Goal: Task Accomplishment & Management: Manage account settings

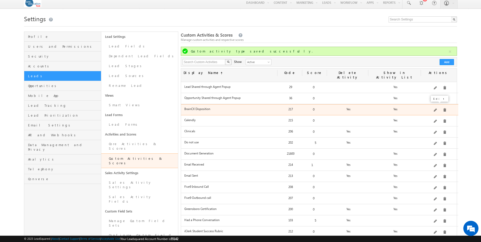
click at [437, 109] on span at bounding box center [436, 111] width 4 height 4
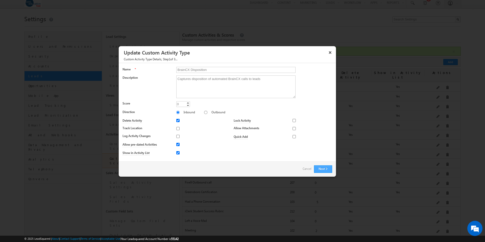
click at [325, 170] on button "Next" at bounding box center [323, 169] width 18 height 8
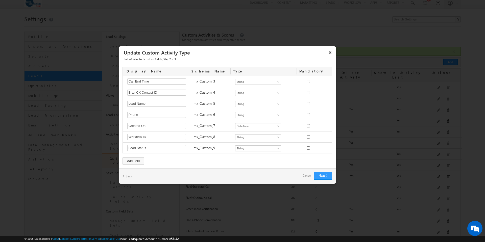
scroll to position [56, 0]
drag, startPoint x: 147, startPoint y: 147, endPoint x: 122, endPoint y: 145, distance: 25.1
click at [123, 145] on div "Lead Status Required Field mx_Custom_9 Number String DateTime Dropdown Product …" at bounding box center [228, 147] width 211 height 11
type input "Call Disposition"
click at [324, 177] on button "Next" at bounding box center [323, 176] width 18 height 8
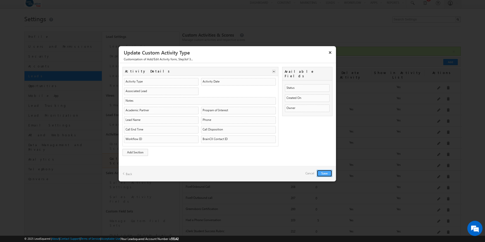
click at [323, 174] on button "Save" at bounding box center [324, 173] width 15 height 7
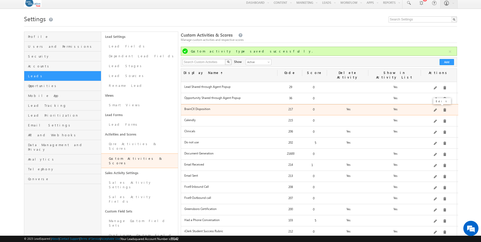
click at [436, 109] on span at bounding box center [436, 111] width 4 height 4
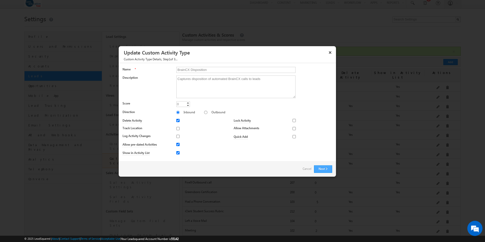
click at [319, 168] on button "Next" at bounding box center [323, 169] width 18 height 8
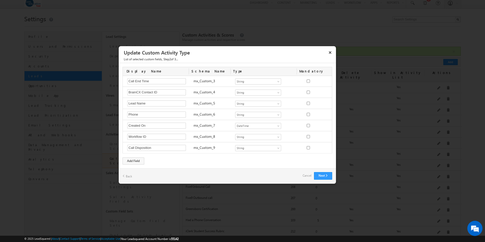
click at [305, 176] on link "Cancel" at bounding box center [306, 175] width 9 height 7
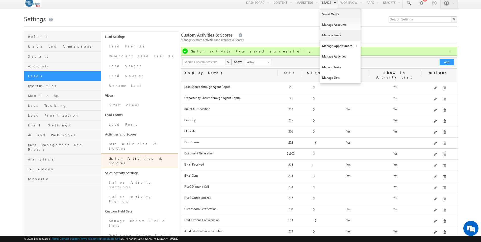
click at [326, 37] on link "Manage Leads" at bounding box center [340, 35] width 40 height 11
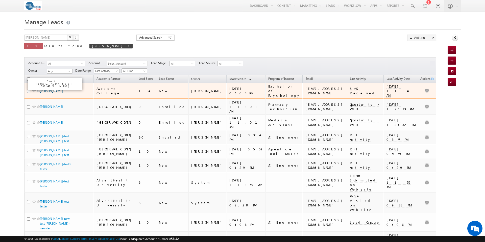
click at [55, 89] on link "[PERSON_NAME]" at bounding box center [51, 91] width 23 height 4
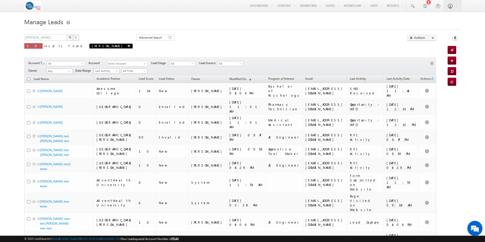
click at [128, 45] on span at bounding box center [129, 46] width 3 height 3
type input "Search Leads"
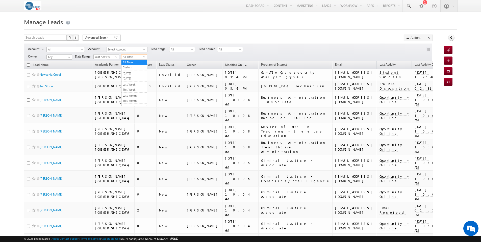
click at [144, 57] on span at bounding box center [145, 58] width 4 height 4
click at [134, 78] on link "[DATE]" at bounding box center [134, 78] width 26 height 5
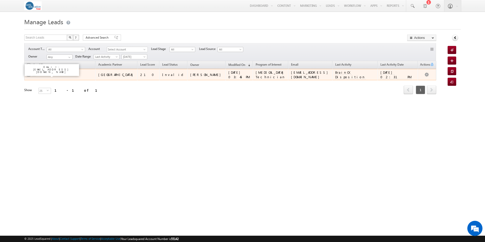
click at [48, 76] on link "Test Student" at bounding box center [48, 75] width 16 height 4
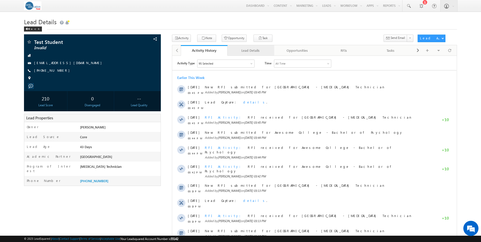
click at [253, 51] on div "Lead Details" at bounding box center [251, 50] width 38 height 6
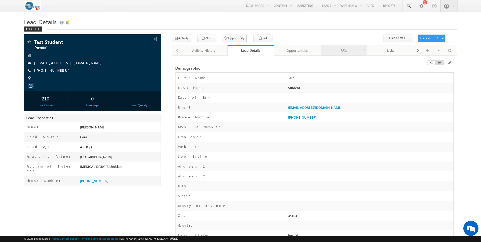
click at [344, 50] on div "RFIs" at bounding box center [344, 50] width 38 height 6
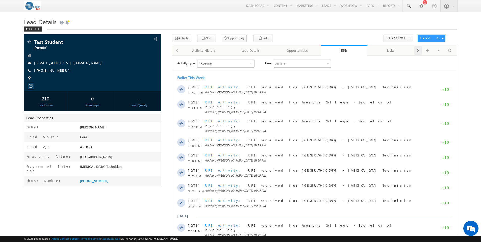
click at [419, 51] on span at bounding box center [417, 50] width 3 height 9
click at [248, 50] on div "Opportunities" at bounding box center [251, 50] width 38 height 6
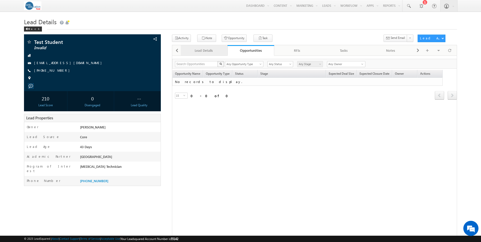
click at [209, 51] on div "Lead Details" at bounding box center [204, 50] width 38 height 6
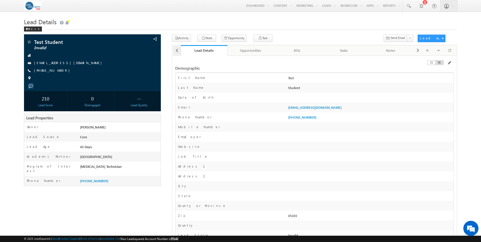
click at [178, 51] on span at bounding box center [176, 50] width 3 height 9
click at [197, 53] on div "Activity History" at bounding box center [204, 50] width 38 height 6
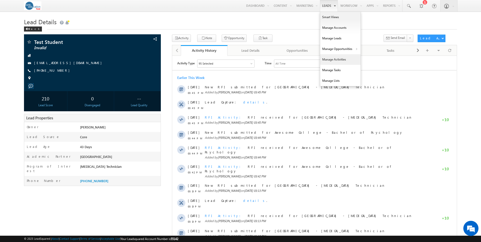
click at [331, 60] on link "Manage Activities" at bounding box center [340, 59] width 40 height 11
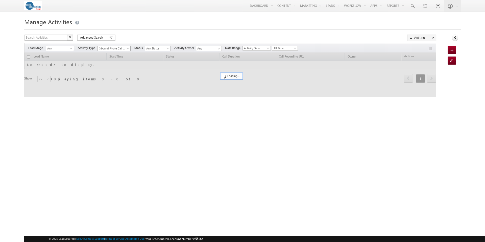
scroll to position [95, 0]
click at [128, 49] on span at bounding box center [128, 49] width 4 height 4
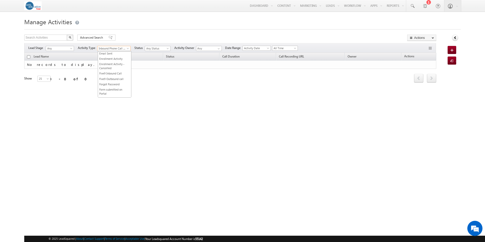
scroll to position [0, 0]
click at [116, 55] on link "BrainCX Disposition" at bounding box center [114, 54] width 33 height 4
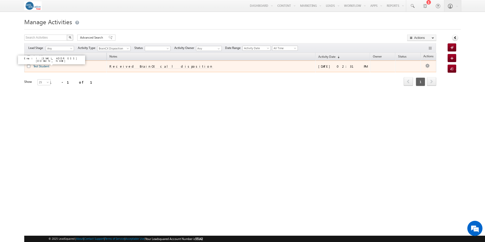
click at [45, 67] on link "Test Student" at bounding box center [41, 66] width 16 height 4
click at [315, 65] on td "Received BrainCX call disposition" at bounding box center [211, 67] width 209 height 12
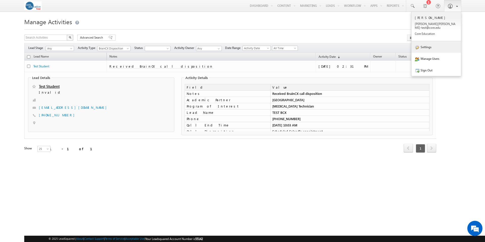
click at [424, 44] on link "Settings" at bounding box center [435, 47] width 49 height 12
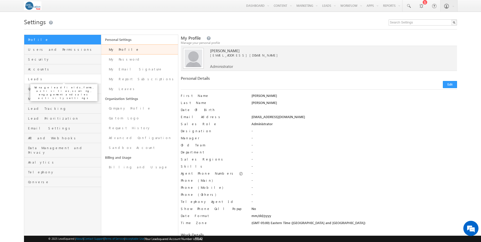
click at [34, 80] on span "Leads" at bounding box center [63, 79] width 71 height 5
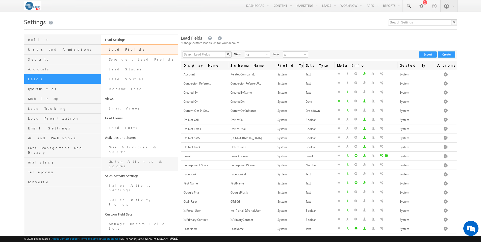
click at [128, 157] on link "Custom Activities & Scores" at bounding box center [139, 164] width 77 height 14
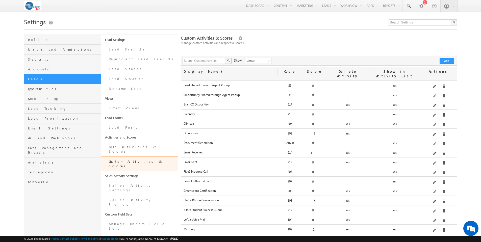
click at [437, 101] on div "Edit" at bounding box center [441, 96] width 20 height 9
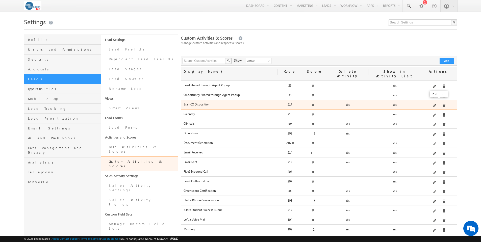
click at [436, 104] on span at bounding box center [435, 106] width 4 height 4
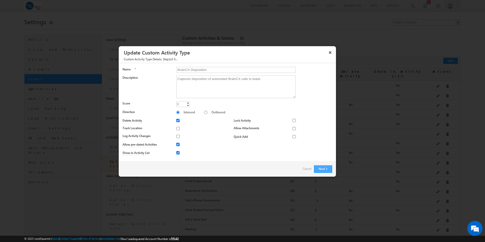
click at [323, 169] on button "Next" at bounding box center [323, 169] width 18 height 8
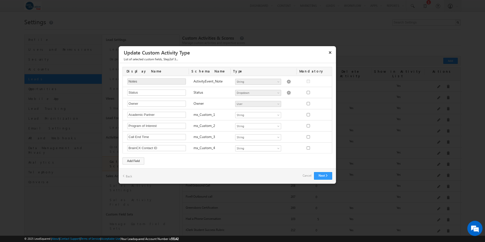
click at [129, 176] on link "Back" at bounding box center [127, 176] width 10 height 8
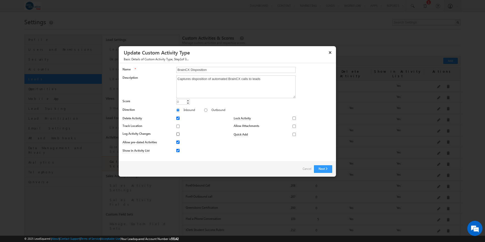
click at [177, 133] on input "Log Activity Changes" at bounding box center [177, 134] width 3 height 3
checkbox input "true"
click at [322, 170] on button "Next" at bounding box center [323, 169] width 18 height 8
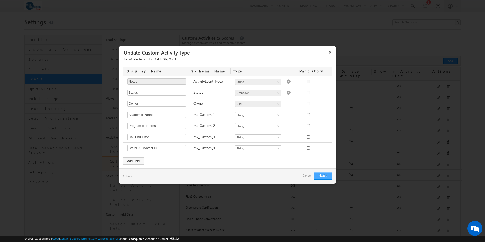
click at [321, 176] on button "Next" at bounding box center [323, 176] width 18 height 8
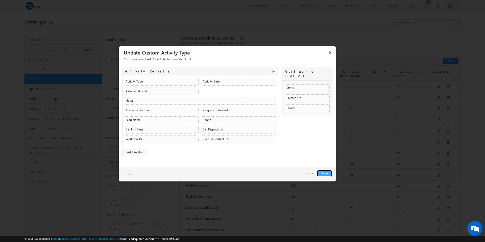
click at [326, 173] on button "Save" at bounding box center [324, 173] width 15 height 7
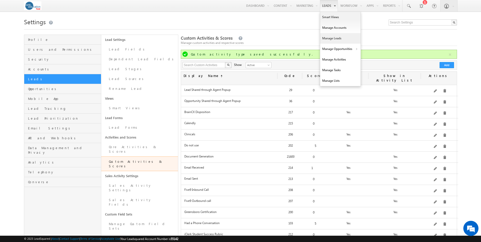
click at [331, 40] on link "Manage Leads" at bounding box center [340, 38] width 40 height 11
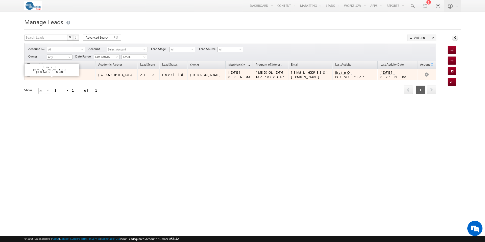
click at [53, 75] on link "Test Student" at bounding box center [48, 75] width 16 height 4
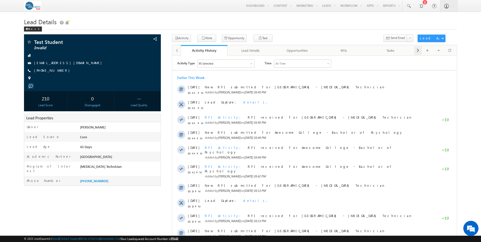
click at [417, 52] on span at bounding box center [417, 50] width 3 height 9
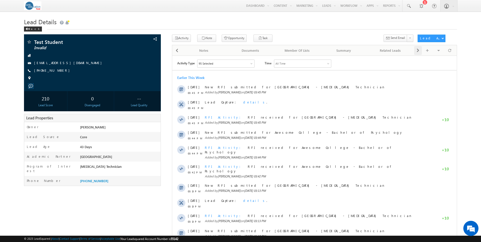
click at [417, 52] on span at bounding box center [417, 50] width 3 height 9
click at [178, 50] on span at bounding box center [176, 50] width 3 height 9
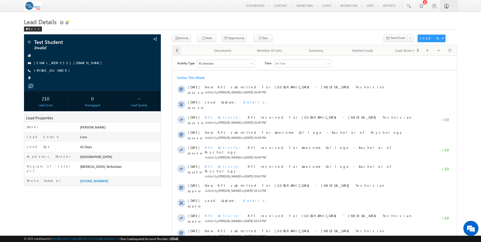
click at [178, 50] on span at bounding box center [176, 50] width 3 height 9
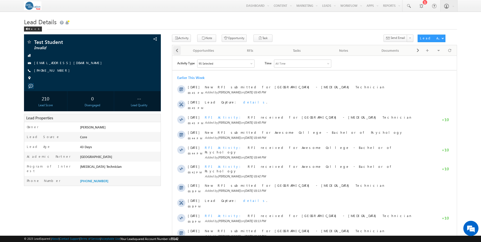
click at [178, 50] on span at bounding box center [176, 50] width 3 height 9
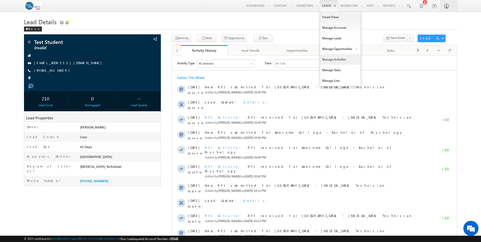
click at [330, 59] on link "Manage Activities" at bounding box center [340, 59] width 40 height 11
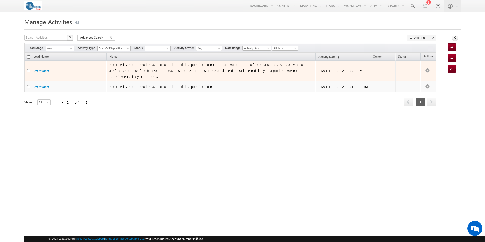
click at [127, 67] on span "Received BrainCX call disposition: {'crmId': 'af8ba503-2098-4eba-a9fa-7ed25ef8b…" at bounding box center [206, 70] width 195 height 16
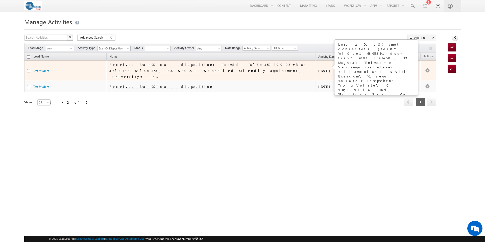
click at [157, 71] on td "Received BrainCX call disposition: {'crmId': 'af8ba503-2098-4eba-a9fa-7ed25ef8b…" at bounding box center [211, 71] width 209 height 20
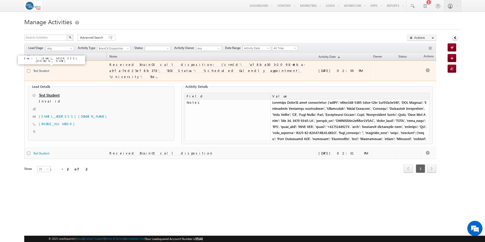
click at [40, 69] on link "Test Student" at bounding box center [41, 71] width 16 height 4
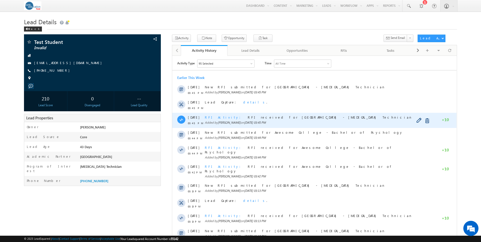
click at [217, 117] on span "RFI Activity" at bounding box center [224, 117] width 39 height 4
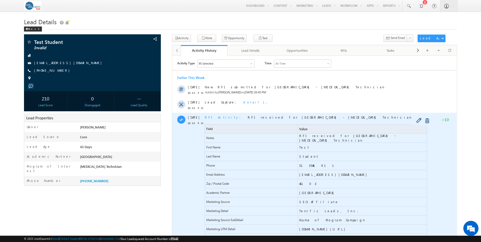
click at [217, 117] on span "RFI Activity" at bounding box center [224, 117] width 39 height 4
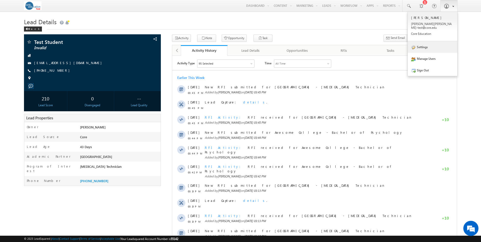
click at [425, 43] on link "Settings" at bounding box center [432, 47] width 49 height 12
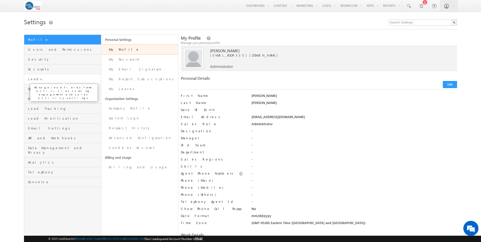
click at [31, 81] on span "Leads" at bounding box center [63, 79] width 71 height 5
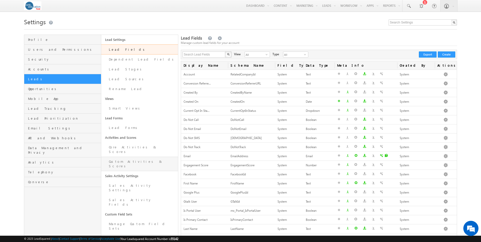
click at [142, 157] on link "Custom Activities & Scores" at bounding box center [139, 164] width 77 height 14
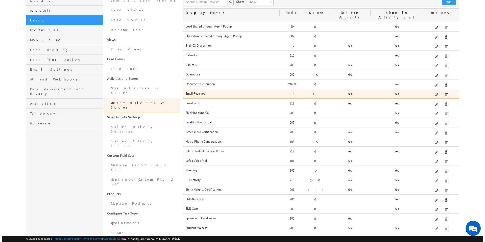
scroll to position [108, 0]
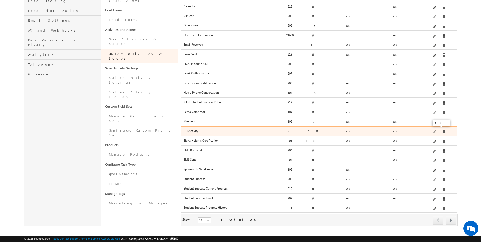
click at [436, 131] on span at bounding box center [435, 133] width 4 height 4
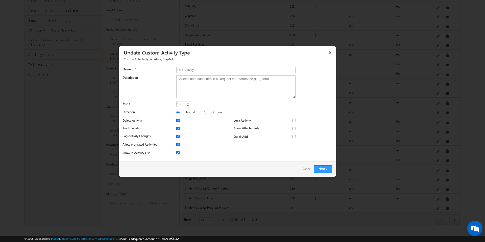
scroll to position [0, 0]
click at [317, 169] on button "Next" at bounding box center [323, 169] width 18 height 8
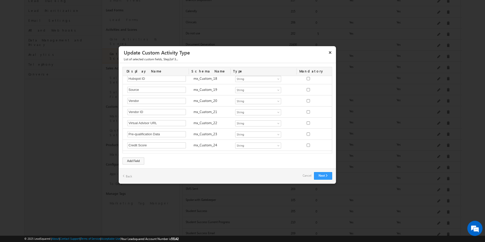
scroll to position [245, 0]
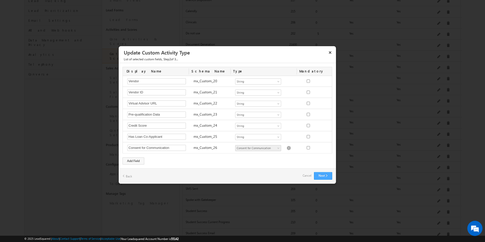
click at [322, 175] on button "Next" at bounding box center [323, 176] width 18 height 8
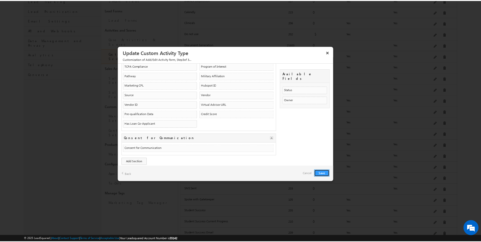
scroll to position [104, 0]
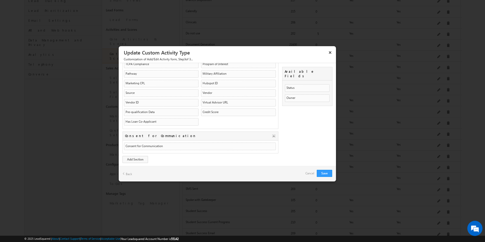
click at [310, 173] on link "Cancel" at bounding box center [309, 173] width 9 height 7
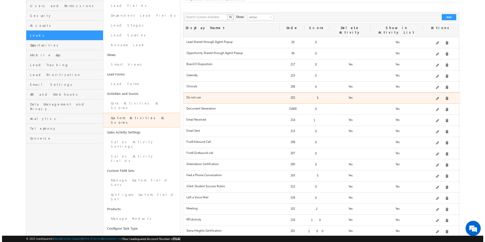
scroll to position [0, 0]
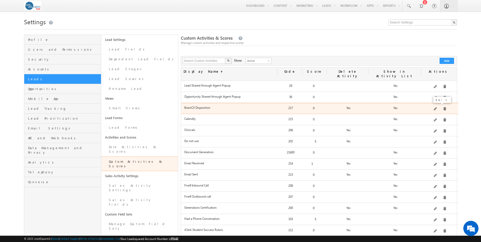
click at [437, 107] on span at bounding box center [436, 109] width 4 height 4
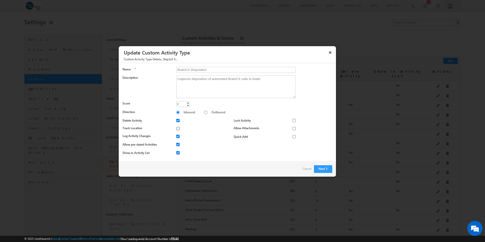
click at [178, 128] on input "Track Location" at bounding box center [177, 128] width 3 height 3
checkbox input "true"
click at [326, 169] on button "Next" at bounding box center [323, 169] width 18 height 8
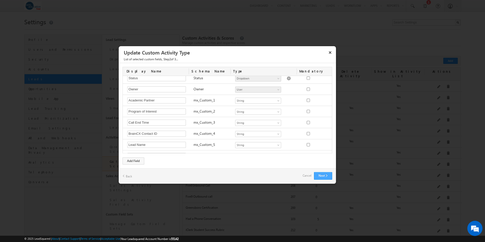
scroll to position [29, 0]
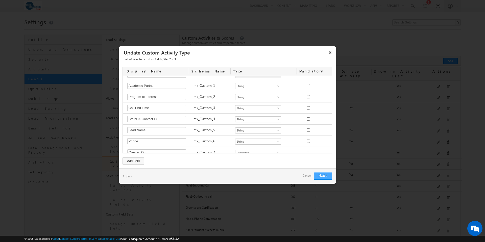
click at [323, 175] on button "Next" at bounding box center [323, 176] width 18 height 8
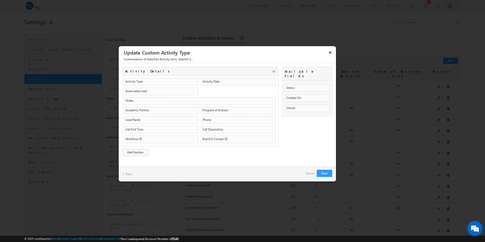
click at [129, 173] on link "Back" at bounding box center [127, 174] width 10 height 8
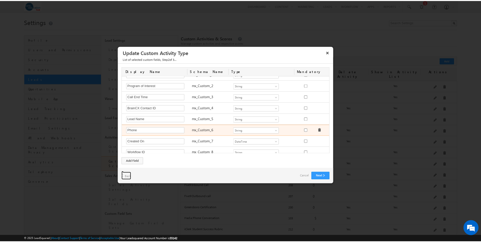
scroll to position [56, 0]
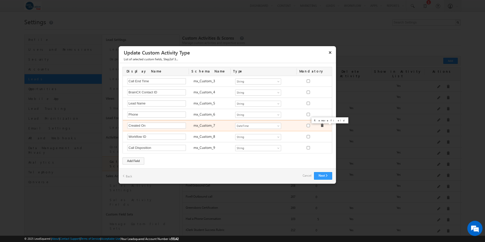
click at [320, 125] on span at bounding box center [322, 126] width 4 height 4
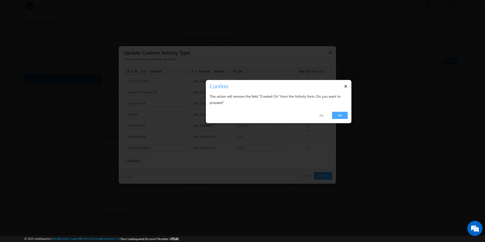
click at [333, 117] on link "Yes" at bounding box center [339, 115] width 15 height 7
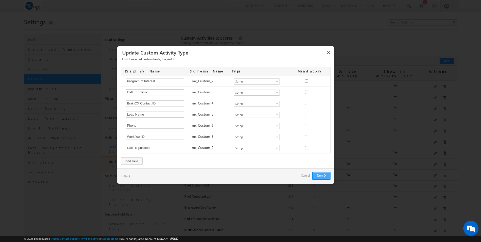
click at [321, 176] on button "Next" at bounding box center [321, 176] width 18 height 8
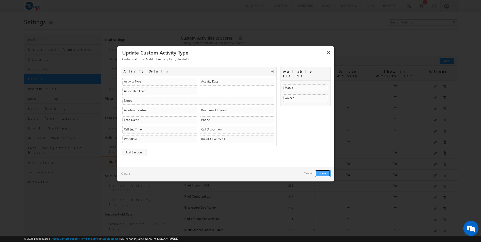
click at [324, 172] on button "Save" at bounding box center [322, 173] width 15 height 7
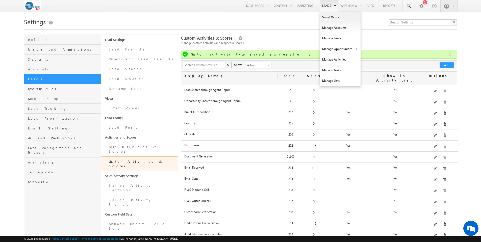
click at [334, 6] on b at bounding box center [335, 5] width 2 height 3
click at [338, 40] on link "Manage Leads" at bounding box center [340, 38] width 40 height 11
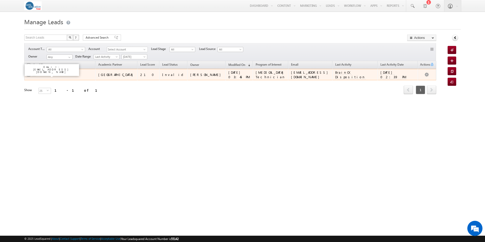
click at [52, 74] on link "Test Student" at bounding box center [48, 75] width 16 height 4
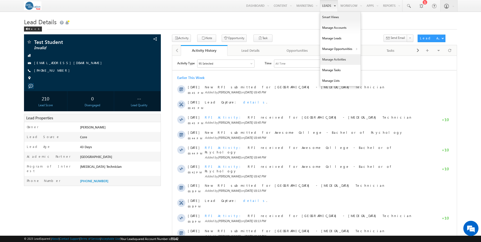
click at [335, 58] on link "Manage Activities" at bounding box center [340, 59] width 40 height 11
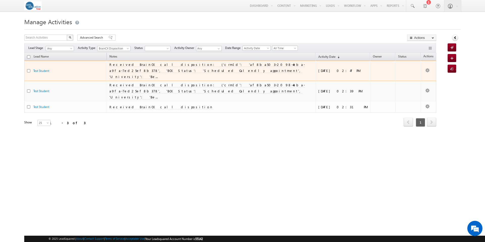
click at [135, 66] on span "Received BrainCX call disposition: {'crmId': 'af8ba503-2098-4eba-a9fa-7ed25ef8b…" at bounding box center [206, 70] width 195 height 16
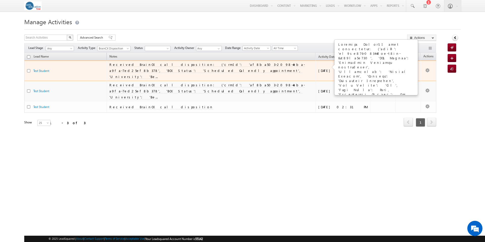
click at [135, 66] on span "Received BrainCX call disposition: {'crmId': 'af8ba503-2098-4eba-a9fa-7ed25ef8b…" at bounding box center [206, 70] width 195 height 16
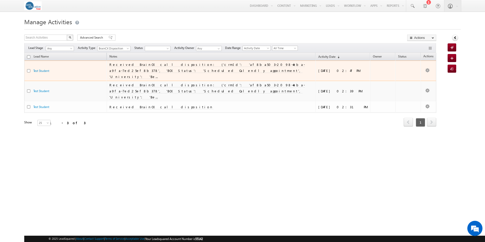
click at [109, 70] on td "Received BrainCX call disposition: {'crmId': 'af8ba503-2098-4eba-a9fa-7ed25ef8b…" at bounding box center [211, 71] width 209 height 20
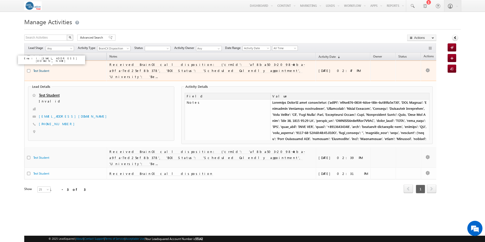
click at [45, 69] on link "Test Student" at bounding box center [41, 71] width 16 height 4
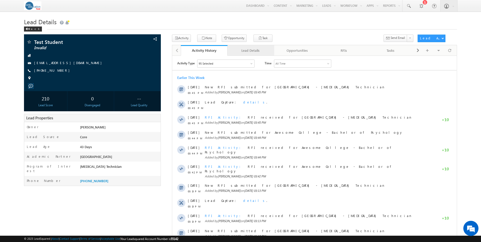
click at [255, 51] on div "Lead Details" at bounding box center [251, 50] width 38 height 6
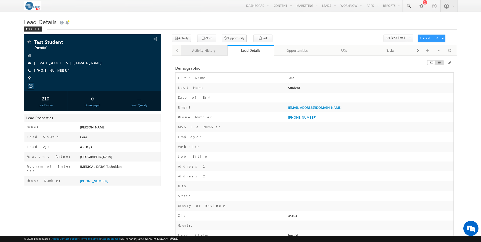
click at [205, 52] on div "Activity History" at bounding box center [204, 50] width 38 height 6
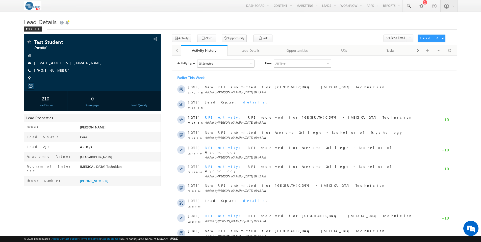
click at [252, 63] on div at bounding box center [251, 63] width 3 height 3
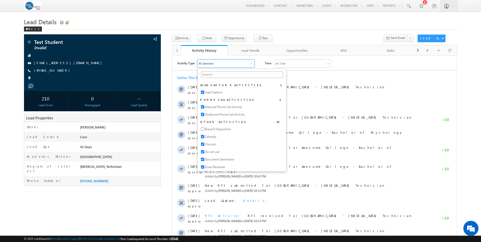
scroll to position [300, 0]
click at [203, 128] on input "checkbox" at bounding box center [202, 127] width 3 height 3
checkbox input "true"
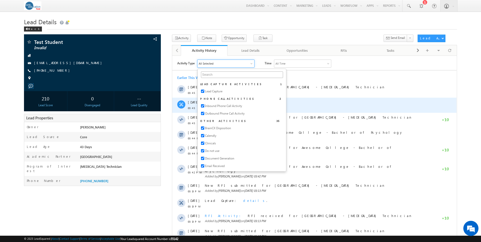
click at [325, 100] on div "Lead Capture: details ." at bounding box center [316, 102] width 223 height 5
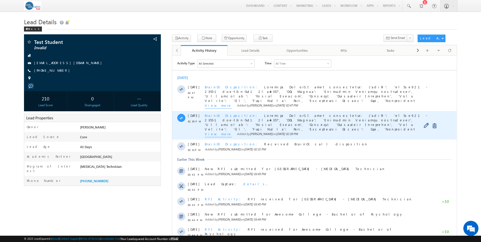
click at [346, 123] on span at bounding box center [316, 147] width 223 height 68
click at [213, 135] on span "View more" at bounding box center [218, 135] width 27 height 6
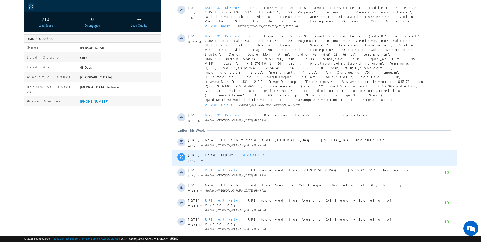
scroll to position [82, 0]
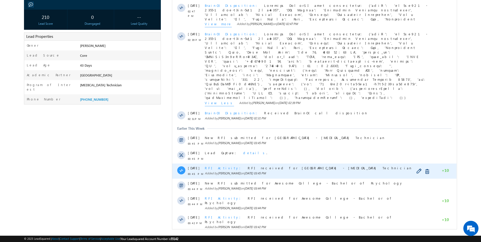
click at [215, 166] on span "RFI Activity" at bounding box center [224, 168] width 39 height 4
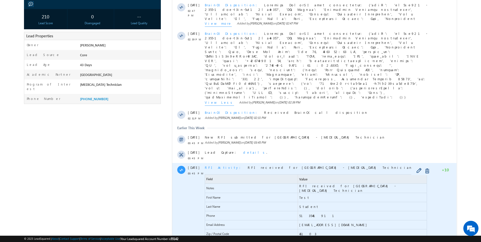
click at [215, 165] on span "RFI Activity" at bounding box center [224, 167] width 39 height 4
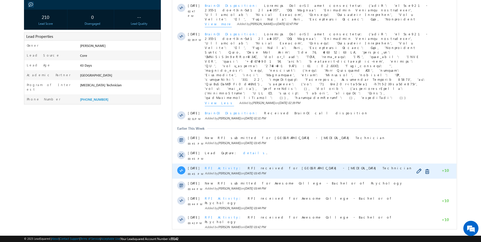
click at [212, 166] on span "RFI Activity" at bounding box center [224, 168] width 39 height 4
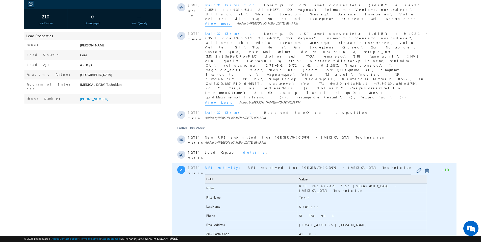
click at [212, 165] on span "RFI Activity" at bounding box center [224, 167] width 39 height 4
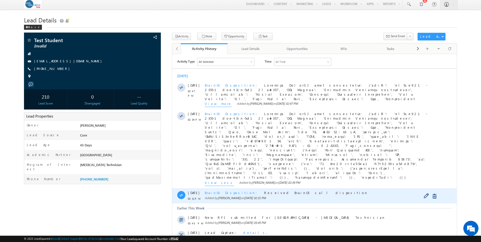
scroll to position [0, 0]
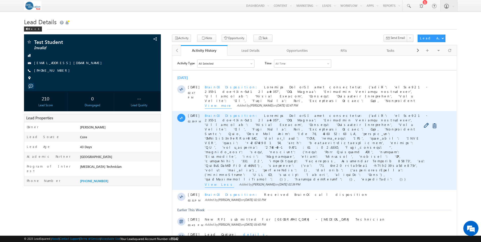
click at [224, 115] on span "BrainCX Disposition" at bounding box center [232, 115] width 55 height 4
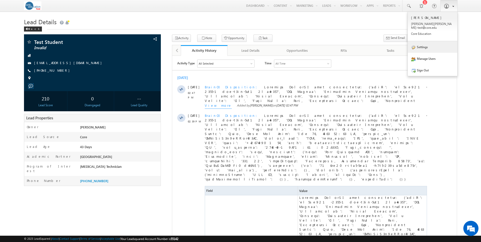
click at [423, 45] on link "Settings" at bounding box center [432, 47] width 49 height 12
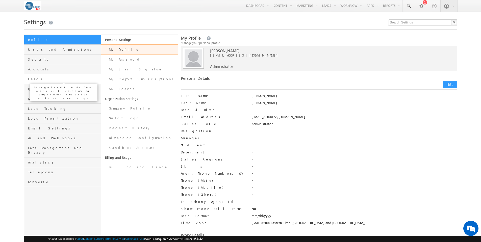
click at [38, 79] on span "Leads" at bounding box center [63, 79] width 71 height 5
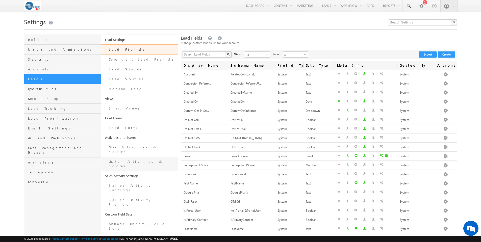
click at [125, 157] on link "Custom Activities & Scores" at bounding box center [139, 164] width 77 height 14
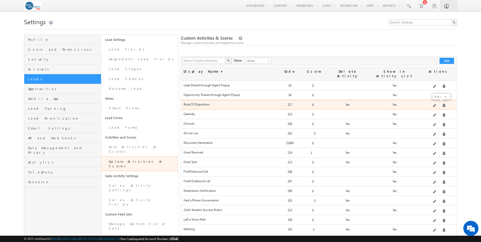
click at [436, 104] on span at bounding box center [435, 106] width 4 height 4
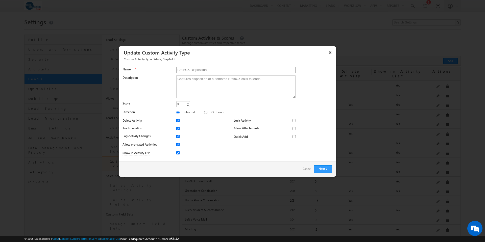
click at [190, 69] on input "BrainCX Disposition" at bounding box center [235, 70] width 119 height 6
type input "BrainCX Call Disposition"
click at [323, 169] on button "Next" at bounding box center [323, 169] width 18 height 8
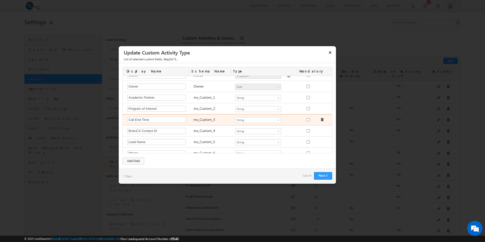
scroll to position [45, 0]
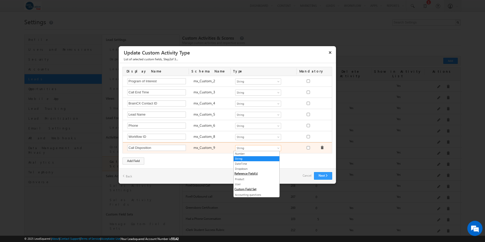
click at [277, 148] on span at bounding box center [279, 149] width 4 height 4
click at [278, 147] on span at bounding box center [279, 149] width 4 height 4
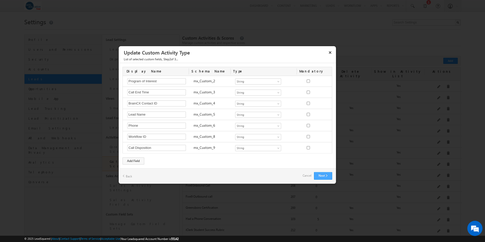
click at [321, 176] on button "Next" at bounding box center [323, 176] width 18 height 8
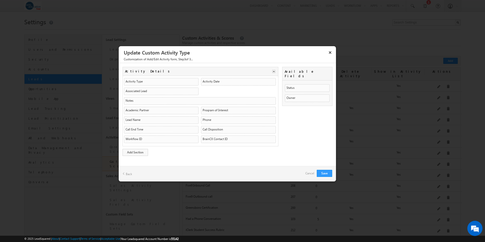
click at [128, 173] on link "Back" at bounding box center [127, 174] width 10 height 8
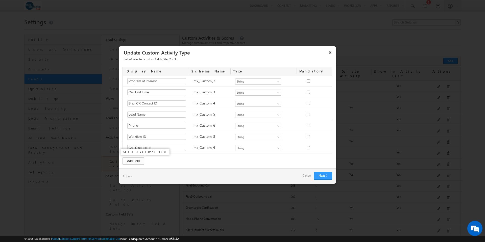
click at [135, 161] on div "Add Field" at bounding box center [133, 161] width 22 height 7
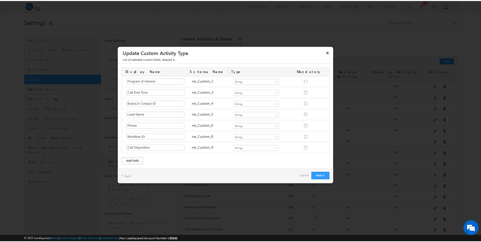
scroll to position [56, 0]
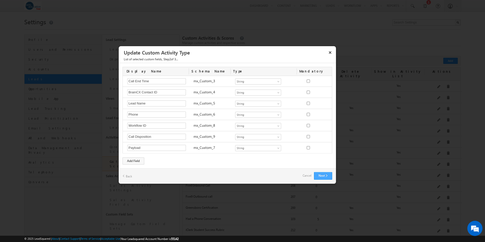
type input "Payload"
click at [321, 176] on button "Next" at bounding box center [323, 176] width 18 height 8
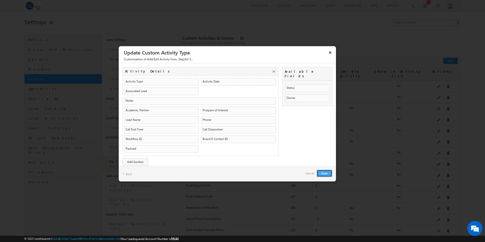
click at [325, 174] on button "Save" at bounding box center [324, 173] width 15 height 7
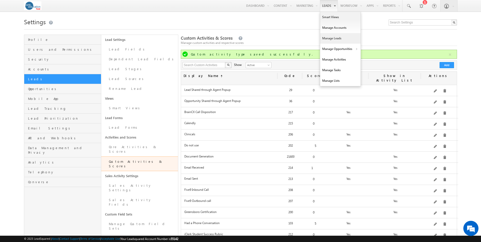
click at [333, 38] on link "Manage Leads" at bounding box center [340, 38] width 40 height 11
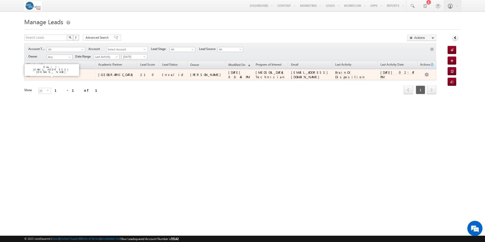
click at [52, 74] on link "Test Student" at bounding box center [48, 75] width 16 height 4
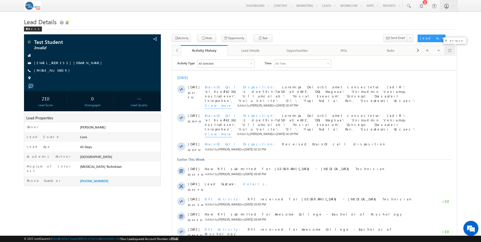
click at [449, 51] on span at bounding box center [449, 50] width 3 height 9
click at [450, 51] on span at bounding box center [449, 50] width 3 height 9
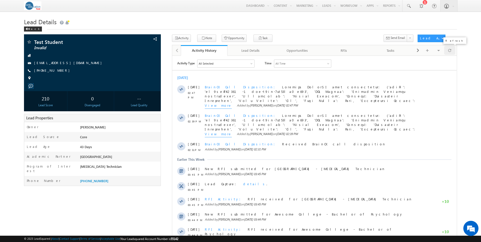
click at [450, 51] on span at bounding box center [449, 50] width 3 height 9
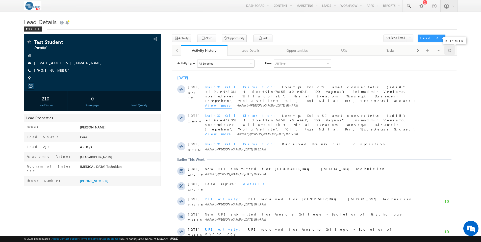
click at [450, 51] on span at bounding box center [449, 50] width 3 height 9
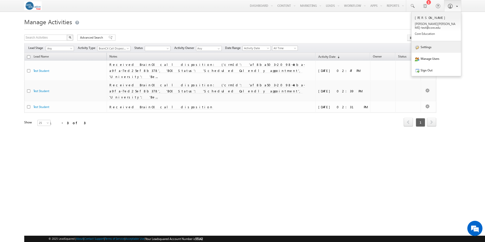
click at [433, 43] on link "Settings" at bounding box center [435, 47] width 49 height 12
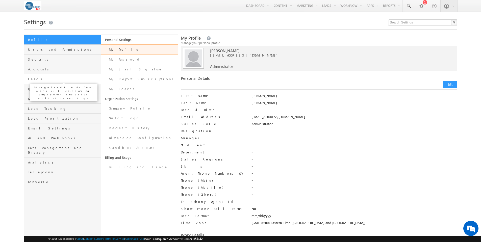
click at [30, 80] on span "Leads" at bounding box center [63, 79] width 71 height 5
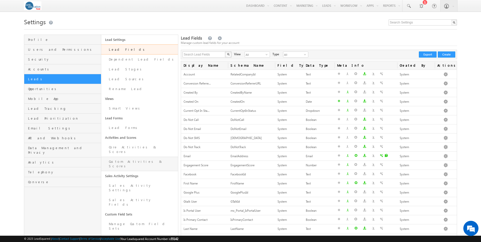
click at [128, 159] on link "Custom Activities & Scores" at bounding box center [139, 164] width 77 height 14
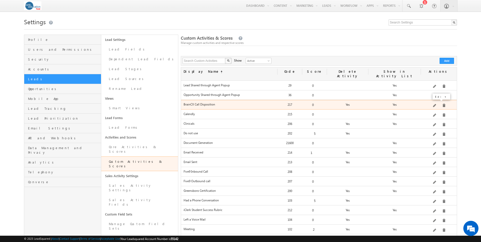
click at [435, 104] on span at bounding box center [435, 106] width 4 height 4
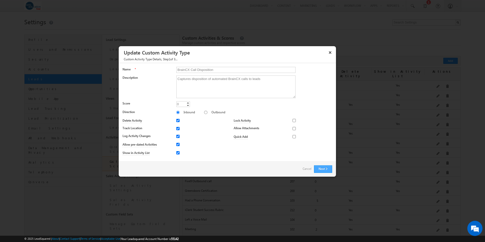
click at [322, 169] on button "Next" at bounding box center [323, 169] width 18 height 8
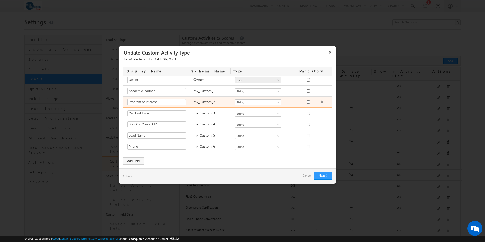
scroll to position [56, 0]
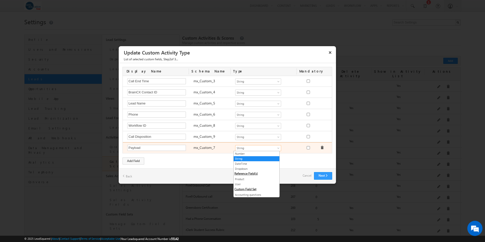
click at [277, 148] on span at bounding box center [279, 149] width 4 height 4
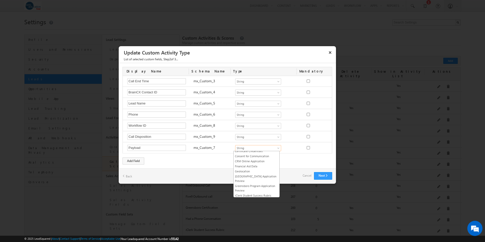
scroll to position [0, 0]
click at [221, 157] on div "Display Name Schema Name Type Mandatory Notes Required Field ActivityEvent_Note…" at bounding box center [227, 115] width 217 height 105
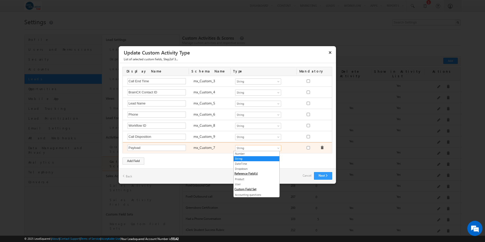
click at [277, 149] on span at bounding box center [279, 149] width 4 height 4
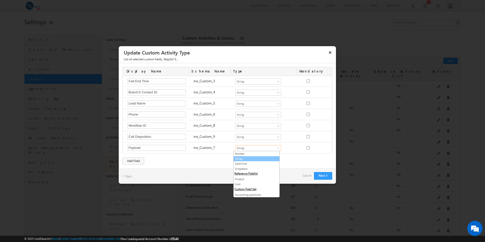
click at [240, 158] on link "String" at bounding box center [257, 159] width 46 height 5
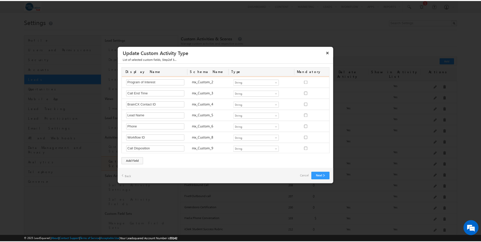
scroll to position [56, 0]
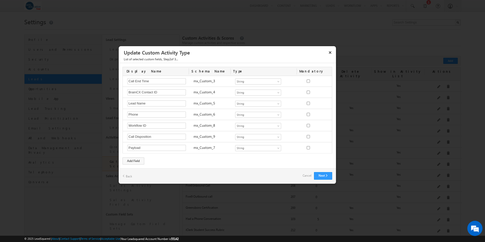
click at [309, 175] on link "Cancel" at bounding box center [306, 175] width 9 height 7
